Goal: Communication & Community: Answer question/provide support

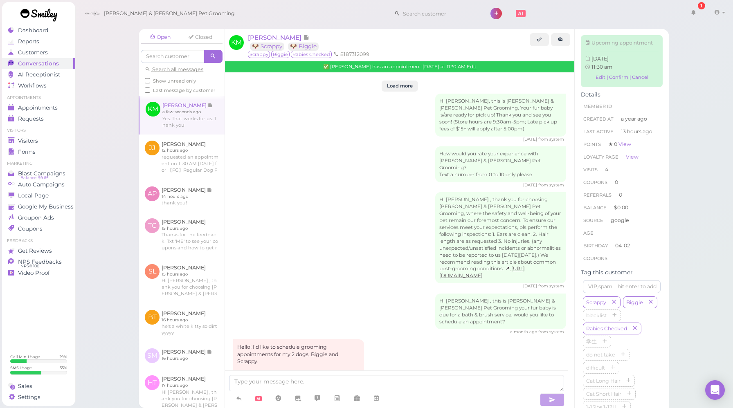
scroll to position [1098, 0]
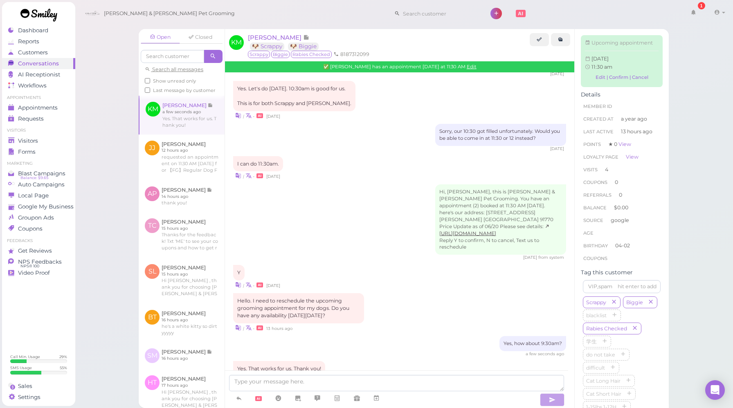
click at [404, 293] on div "Hello. I need to reschedule the upcoming grooming appointment for my dogs. Do y…" at bounding box center [399, 312] width 333 height 39
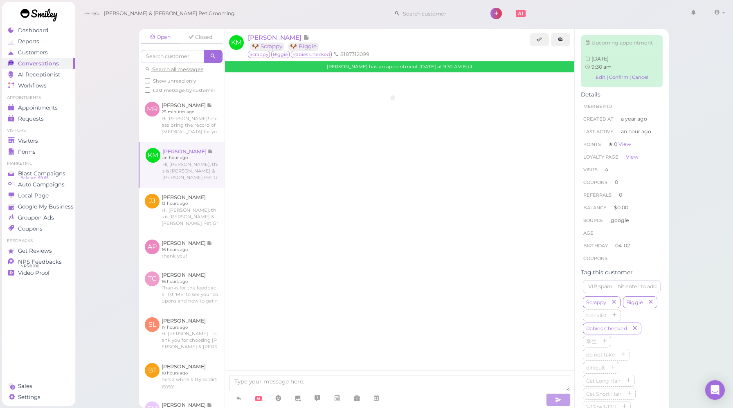
scroll to position [992, 0]
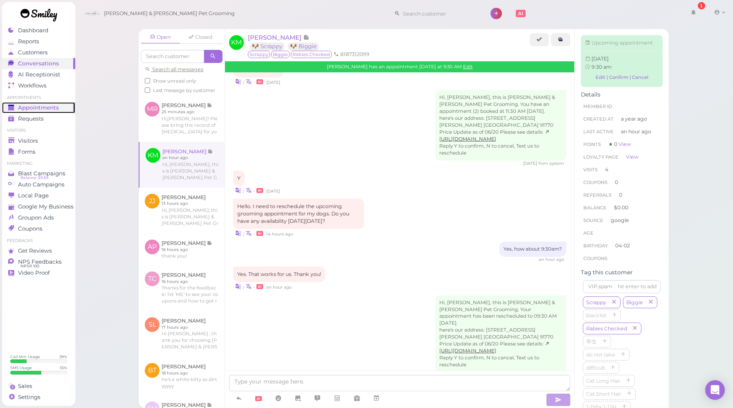
click at [63, 109] on div "Appointments" at bounding box center [37, 107] width 59 height 7
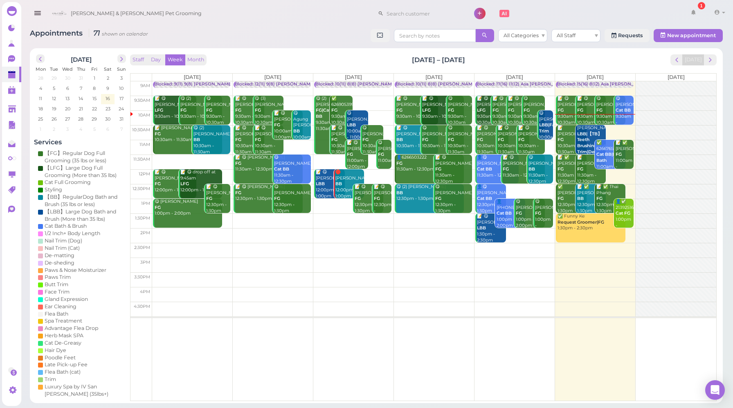
click at [329, 45] on div "Appointments 71 shown on calendar All Categories All Staff Requests New appoint…" at bounding box center [376, 213] width 713 height 380
click at [156, 61] on button "Day" at bounding box center [156, 59] width 20 height 11
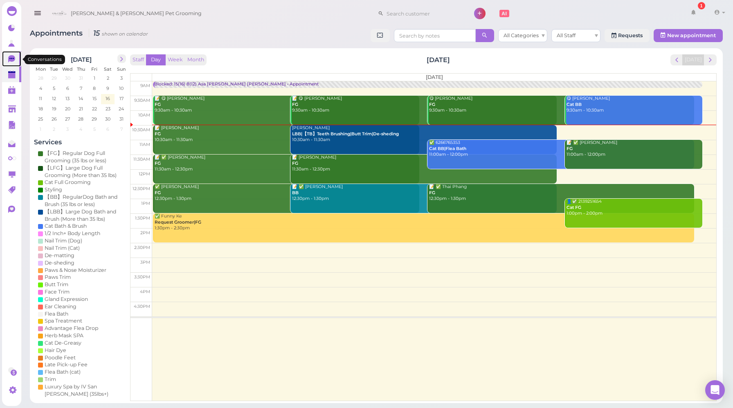
click at [11, 63] on icon at bounding box center [12, 59] width 9 height 9
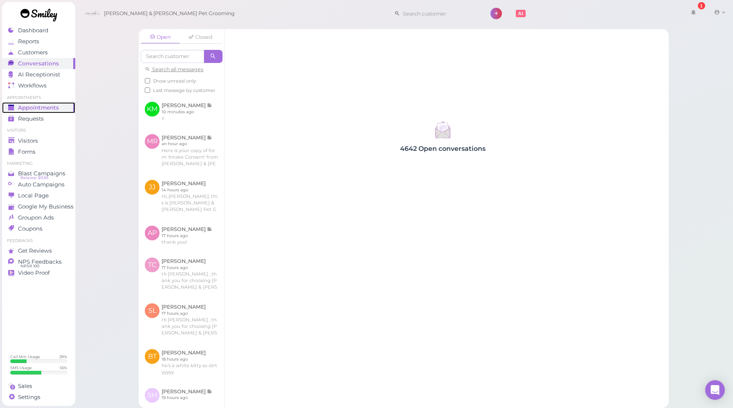
click at [45, 110] on span "Appointments" at bounding box center [38, 107] width 41 height 7
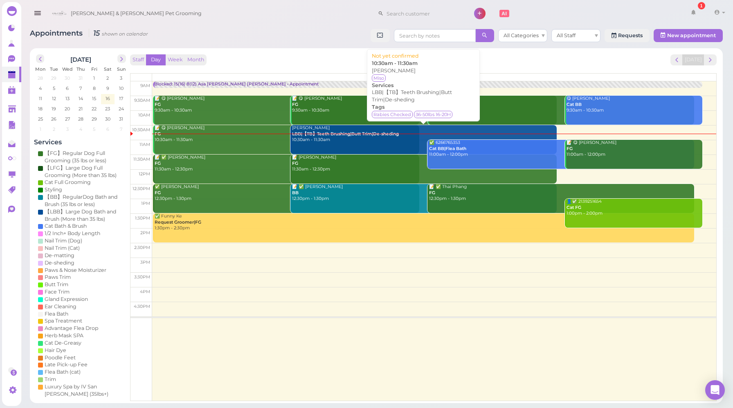
click at [382, 144] on link "Jason Estrada LBB|【TB】Teeth Brushing|Butt Trim|De-sheding 10:30am - 11:30am" at bounding box center [423, 139] width 266 height 29
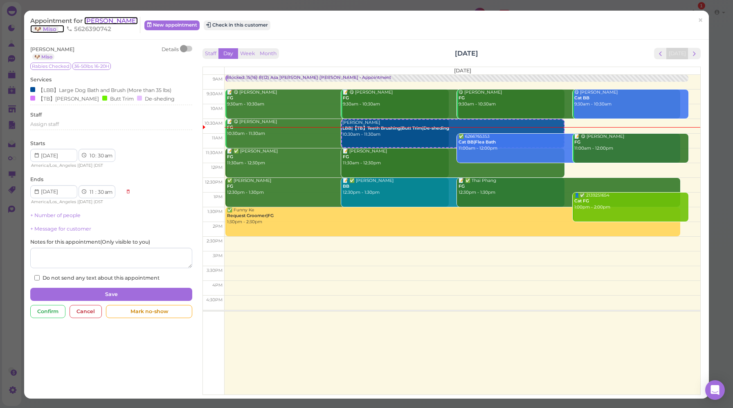
click at [117, 21] on span "Jason Estrada" at bounding box center [111, 21] width 54 height 8
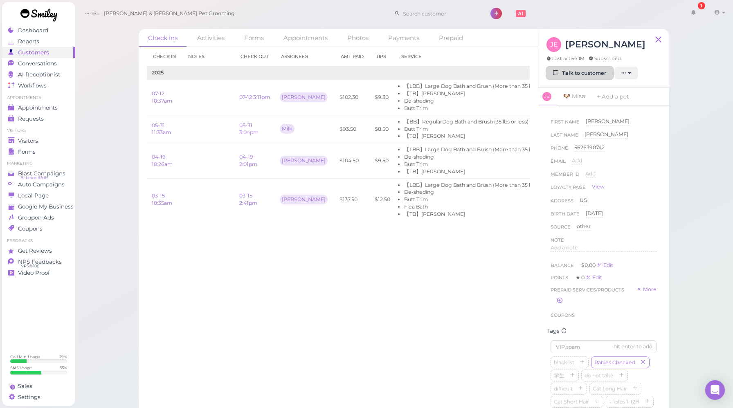
click at [573, 70] on link "Talk to customer" at bounding box center [579, 73] width 67 height 13
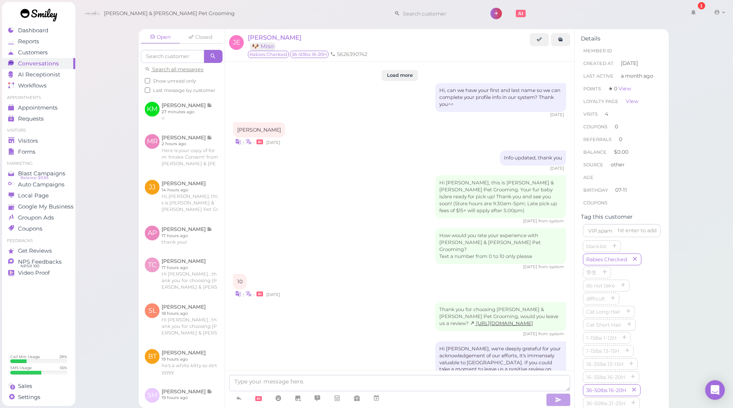
scroll to position [1238, 0]
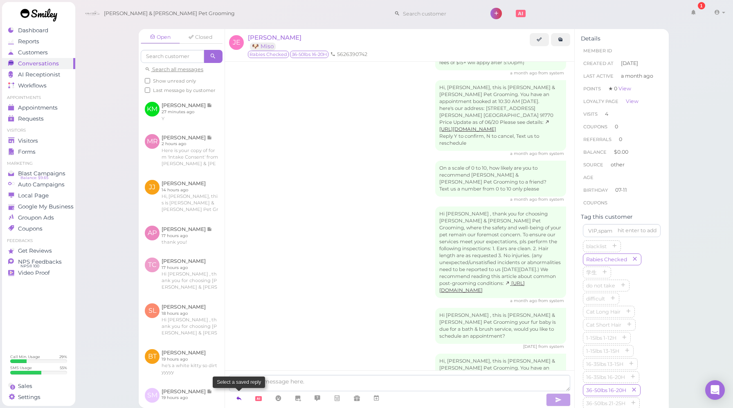
click at [236, 400] on icon at bounding box center [239, 398] width 7 height 8
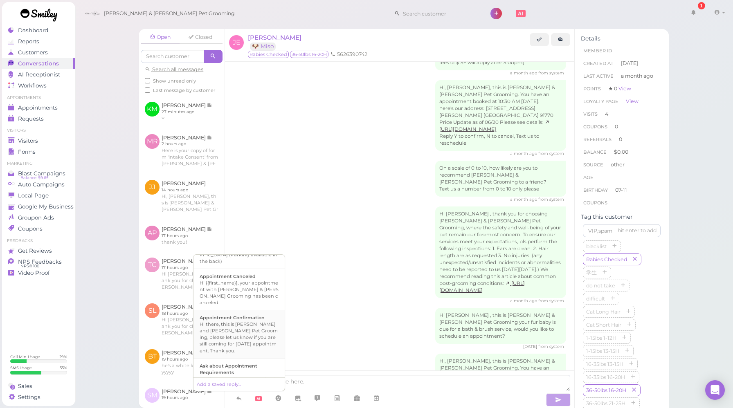
scroll to position [118, 0]
click at [260, 320] on div "Hi there, this is [PERSON_NAME] and [PERSON_NAME] Pet Grooming, please let us k…" at bounding box center [239, 336] width 79 height 33
type textarea "Hi there, this is [PERSON_NAME] and [PERSON_NAME] Pet Grooming, please let us k…"
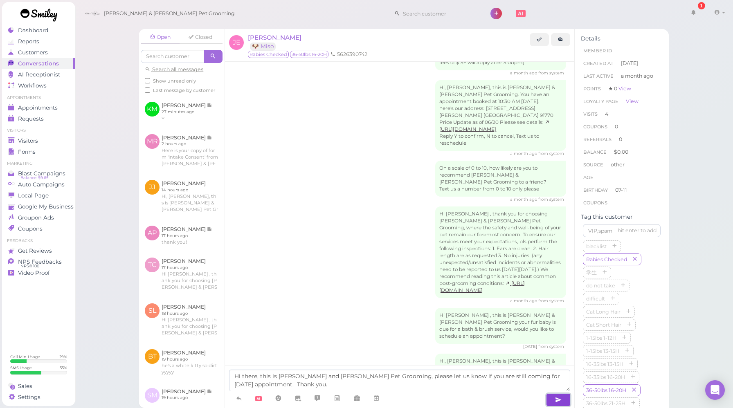
click at [555, 400] on button "button" at bounding box center [558, 399] width 25 height 13
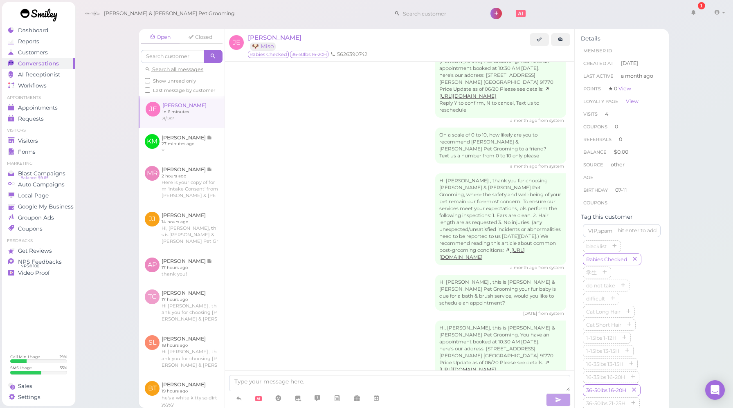
scroll to position [1342, 0]
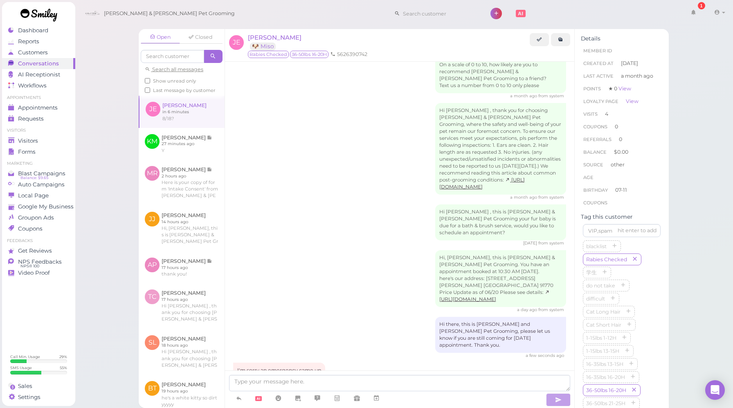
click at [344, 317] on div "Hi there, this is Cody and Miley Pet Grooming, please let us know if you are st…" at bounding box center [399, 338] width 333 height 42
click at [374, 398] on icon at bounding box center [376, 398] width 7 height 8
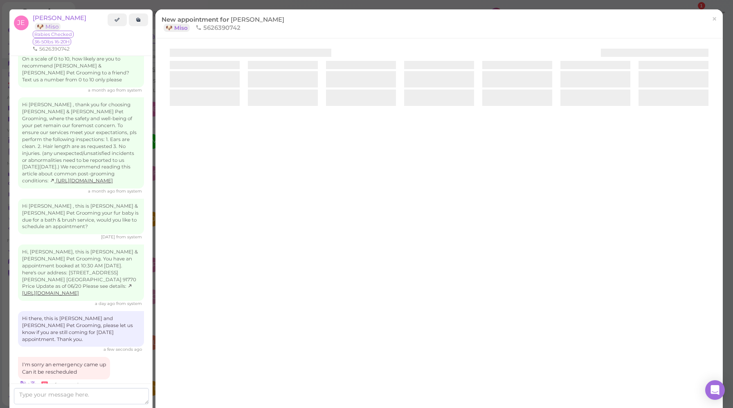
scroll to position [1369, 0]
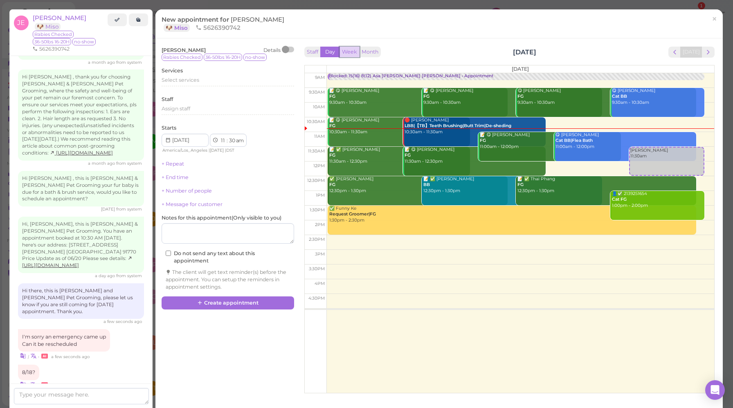
click at [356, 54] on button "Week" at bounding box center [349, 52] width 20 height 11
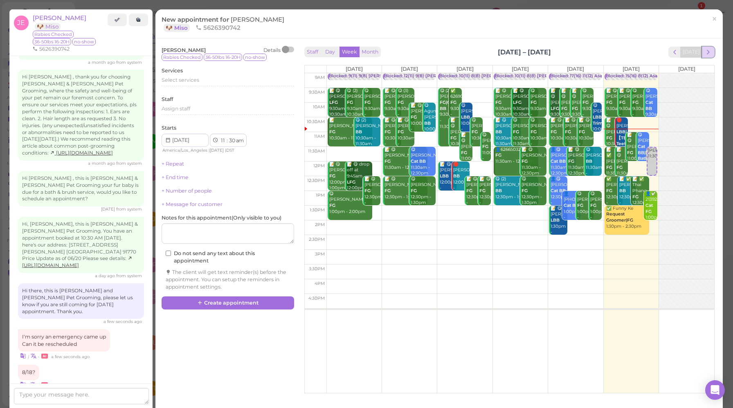
click at [707, 52] on span "next" at bounding box center [708, 52] width 8 height 8
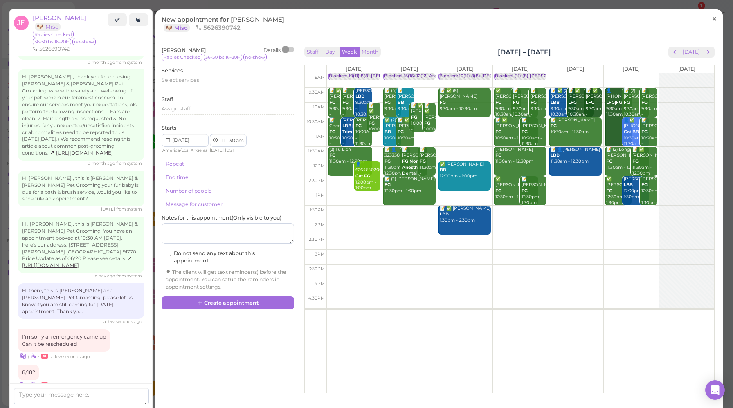
click at [715, 21] on span "×" at bounding box center [714, 18] width 5 height 11
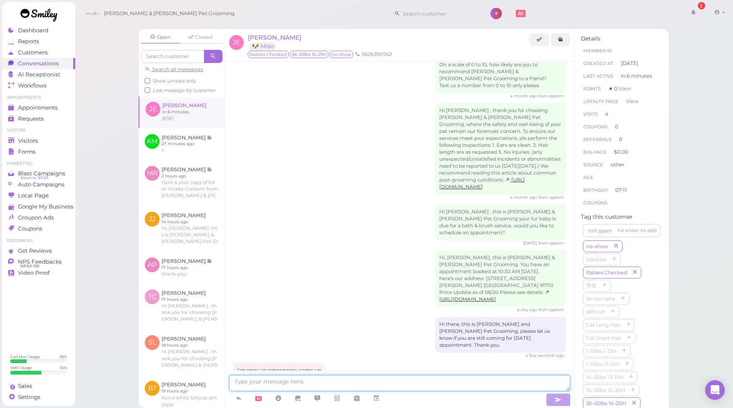
click at [355, 384] on textarea at bounding box center [399, 383] width 341 height 16
type textarea "yes"
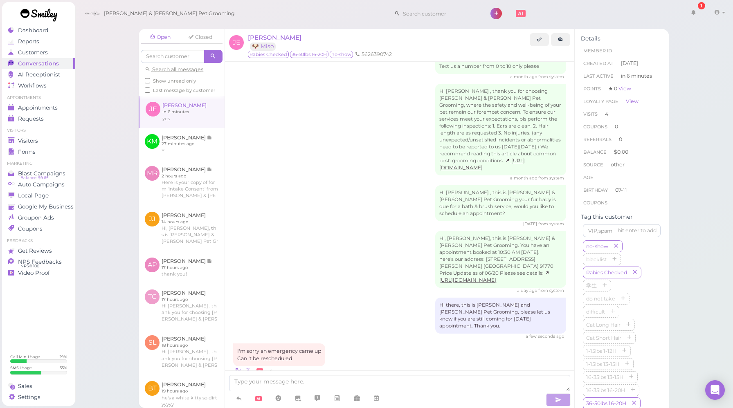
click at [297, 231] on div "Hi, Jason, this is Cody & Miley Pet Grooming. You have an appointment booked at…" at bounding box center [399, 262] width 333 height 63
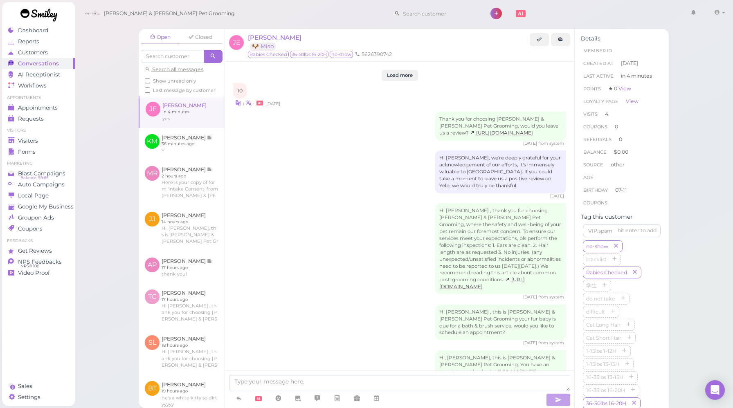
scroll to position [1215, 0]
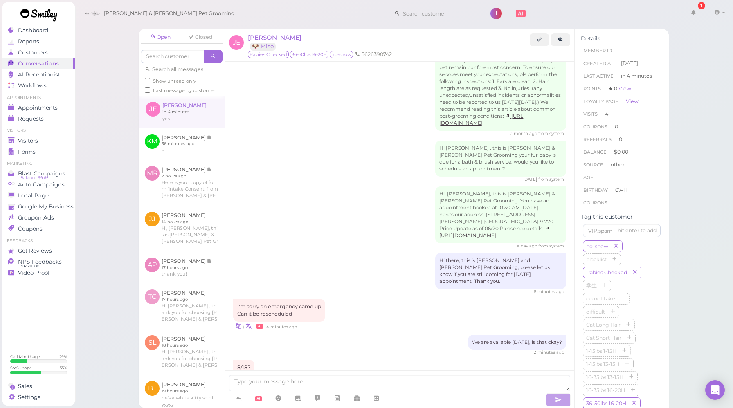
click at [384, 360] on div "8/18? | • in 4 minutes" at bounding box center [399, 372] width 333 height 24
click at [694, 13] on icon at bounding box center [693, 12] width 6 height 7
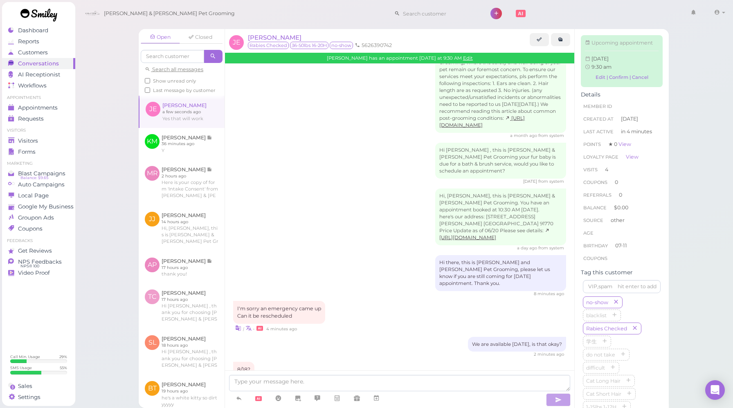
scroll to position [1405, 0]
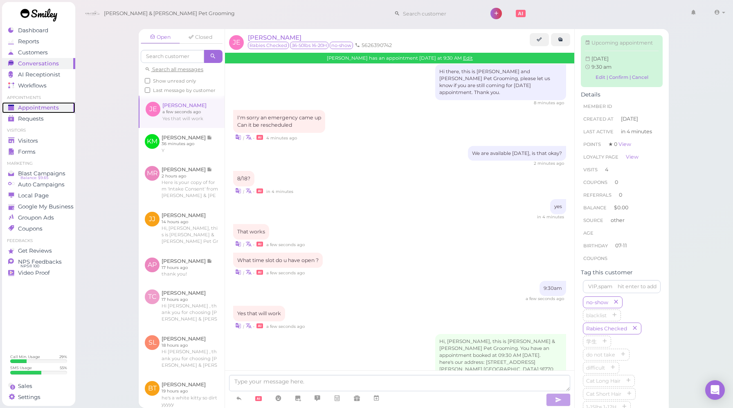
click at [56, 112] on link "Appointments" at bounding box center [38, 107] width 73 height 11
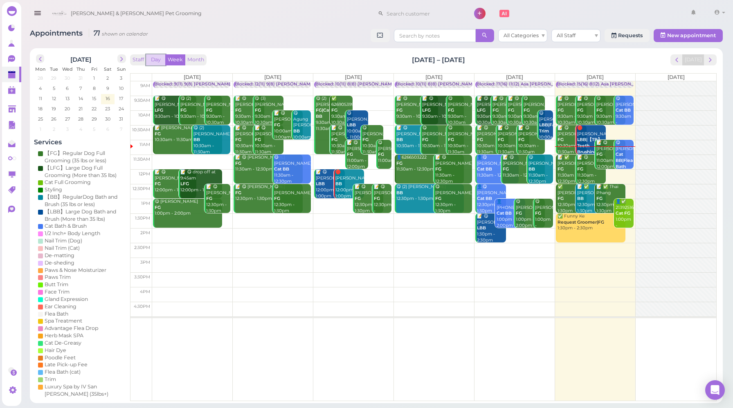
click at [157, 64] on button "Day" at bounding box center [156, 59] width 20 height 11
